Goal: Find specific page/section: Find specific page/section

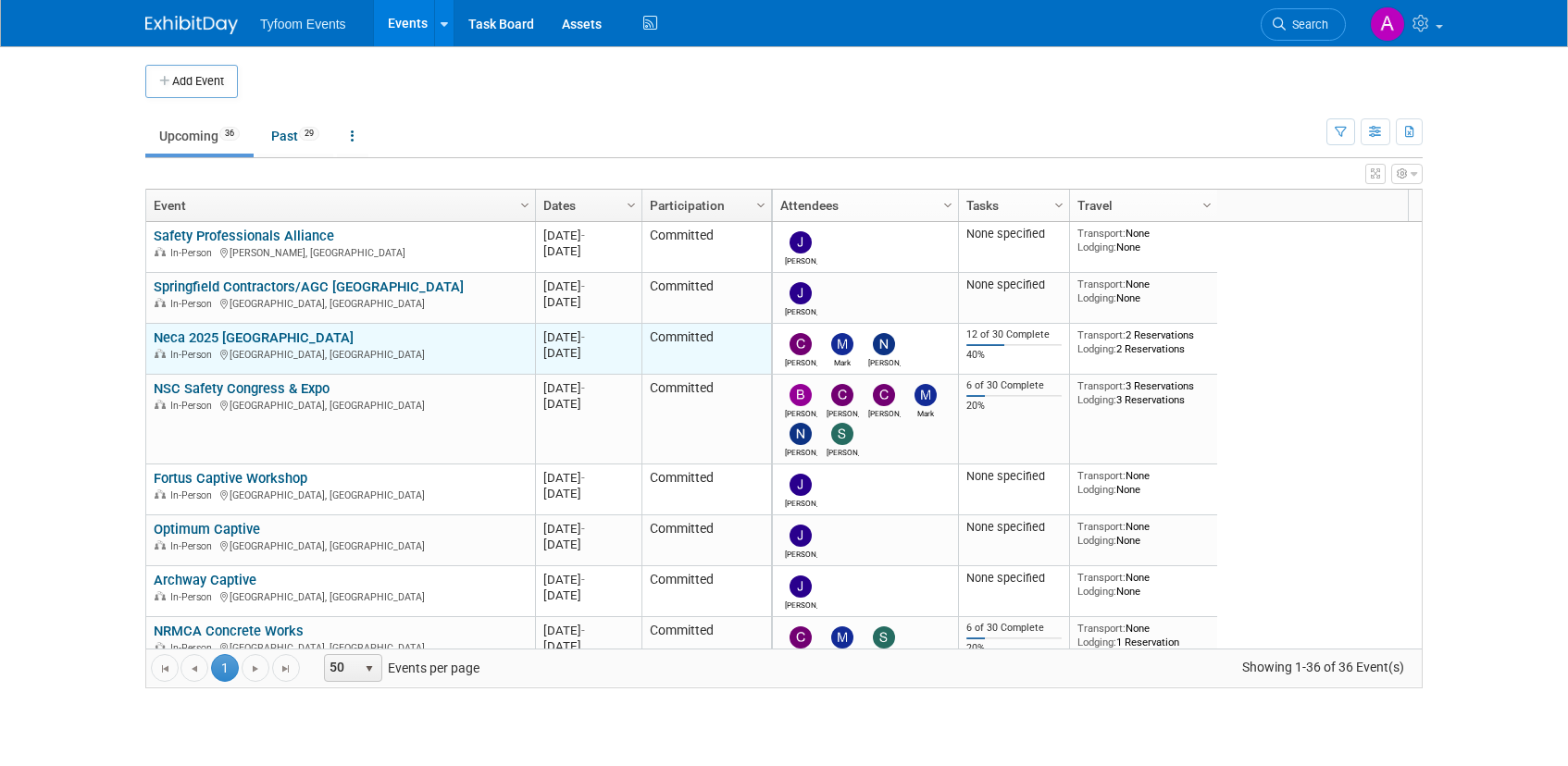
click at [254, 343] on link "Neca 2025 [GEOGRAPHIC_DATA]" at bounding box center [254, 337] width 200 height 17
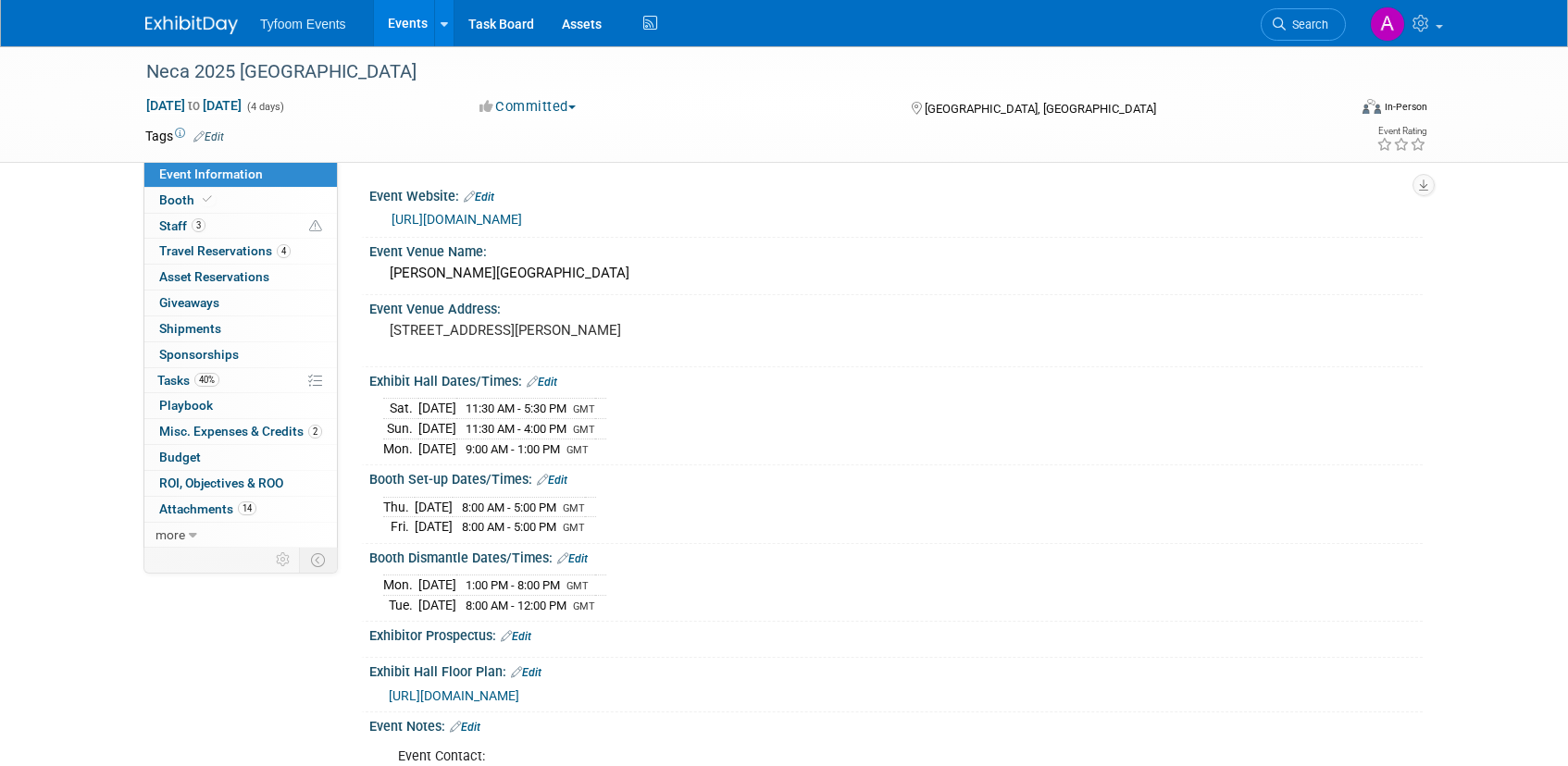
click at [398, 28] on link "Events" at bounding box center [407, 23] width 67 height 47
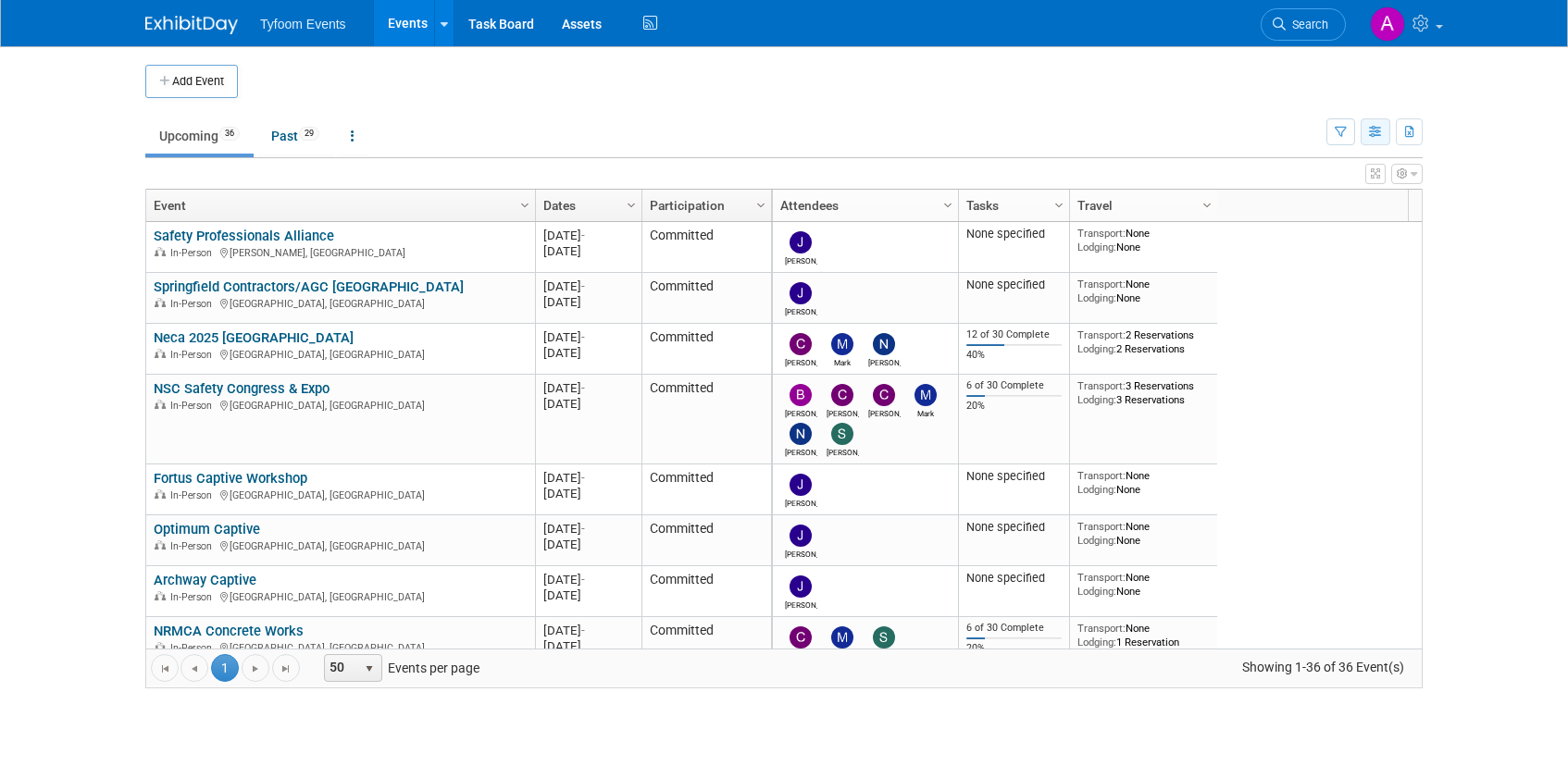
click at [1377, 126] on icon "button" at bounding box center [1375, 132] width 14 height 12
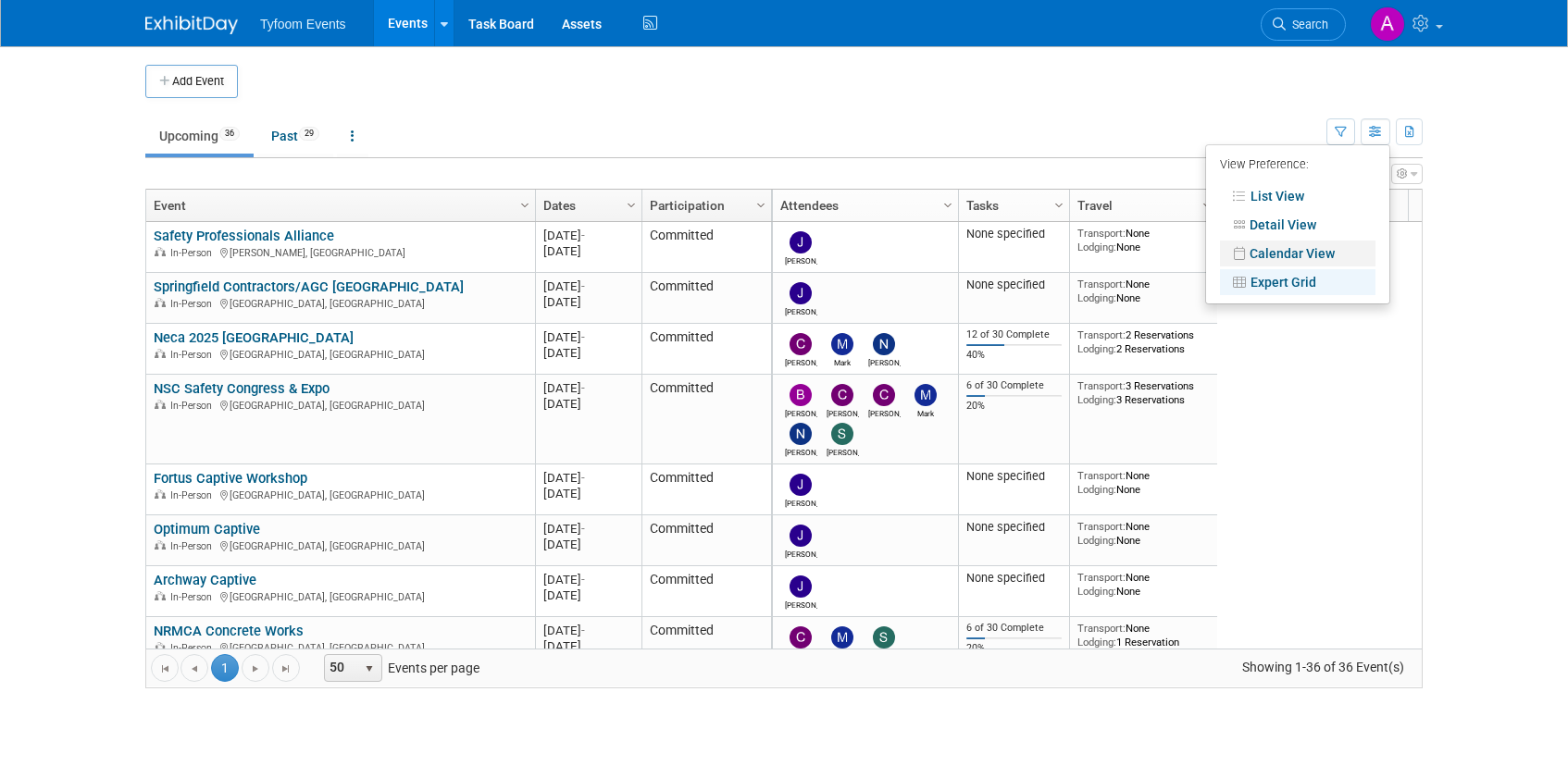
click at [1288, 250] on link "Calendar View" at bounding box center [1298, 253] width 156 height 26
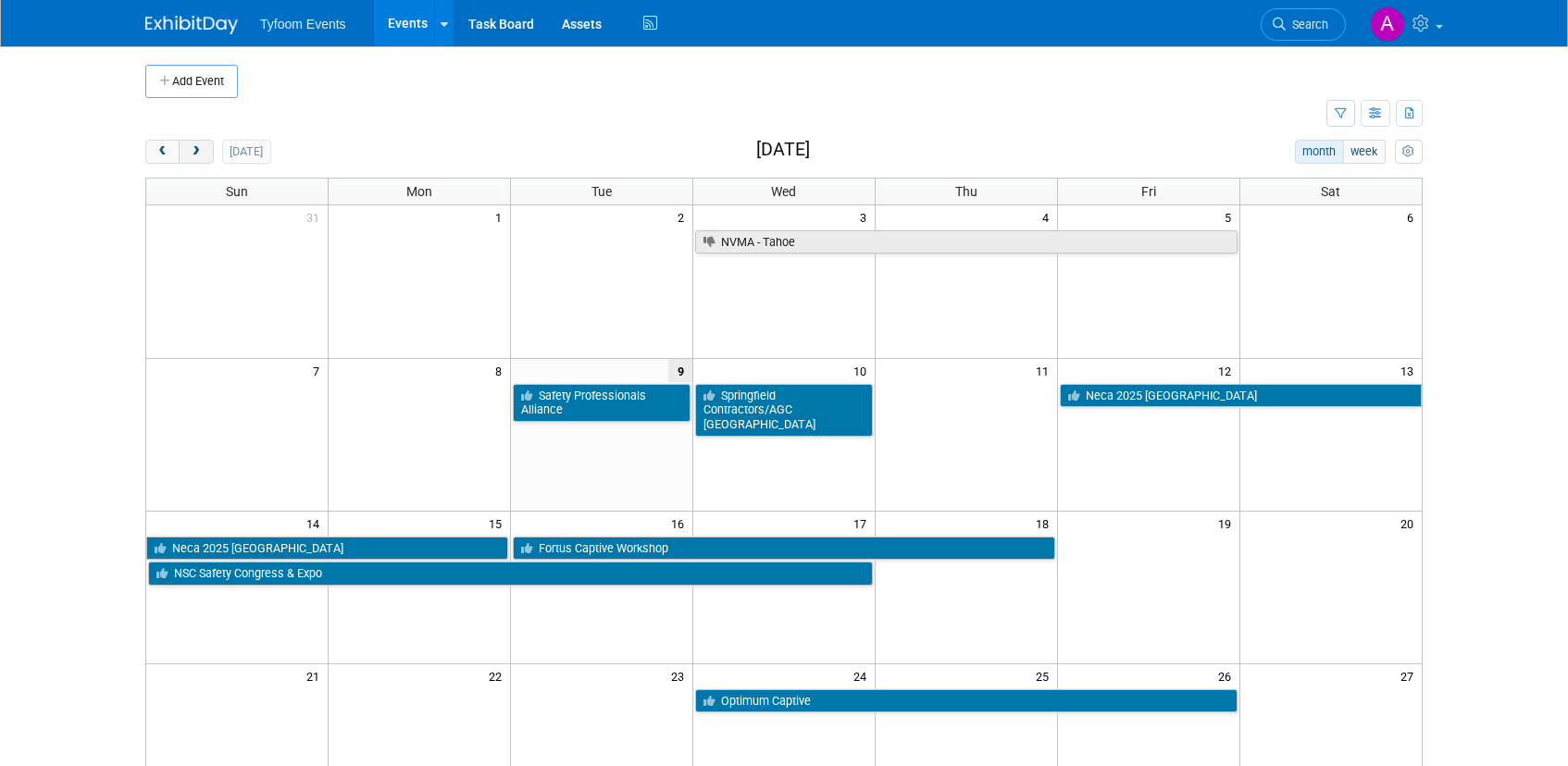
click at [202, 152] on button "next" at bounding box center [196, 152] width 34 height 24
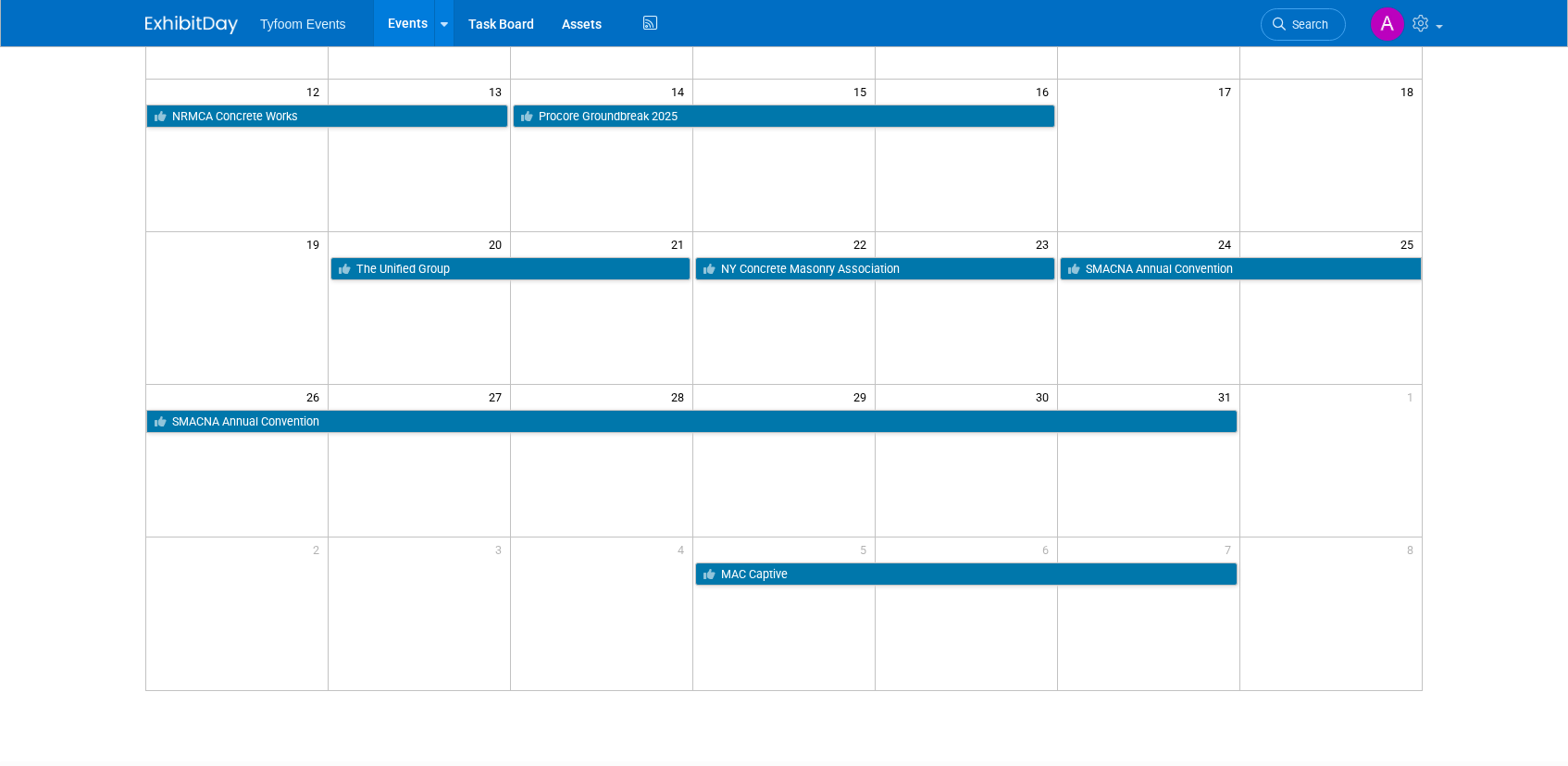
scroll to position [463, 0]
